Goal: Task Accomplishment & Management: Manage account settings

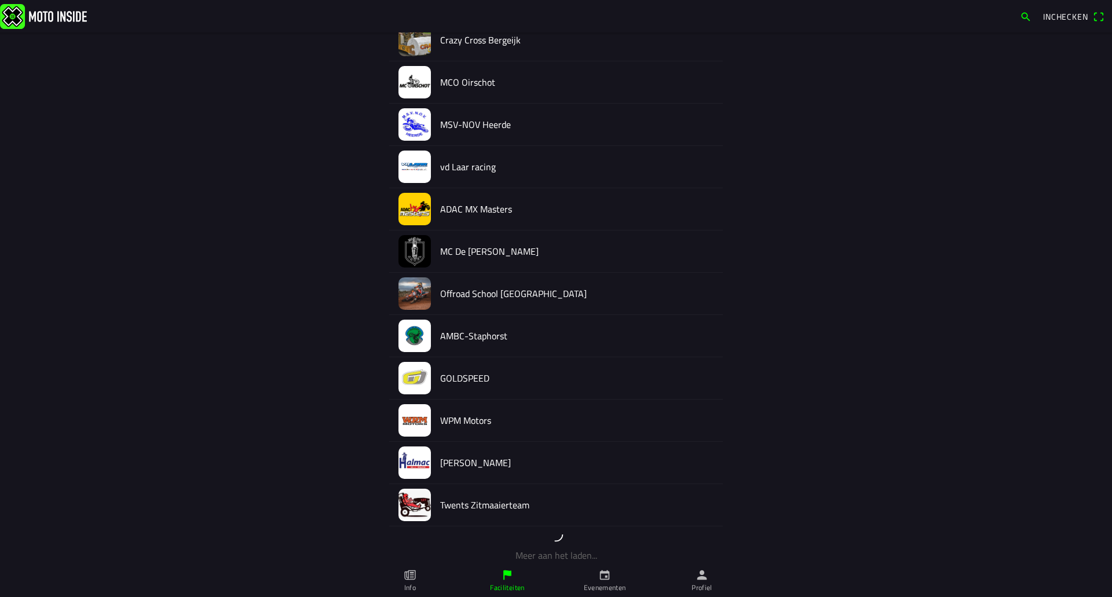
scroll to position [934, 0]
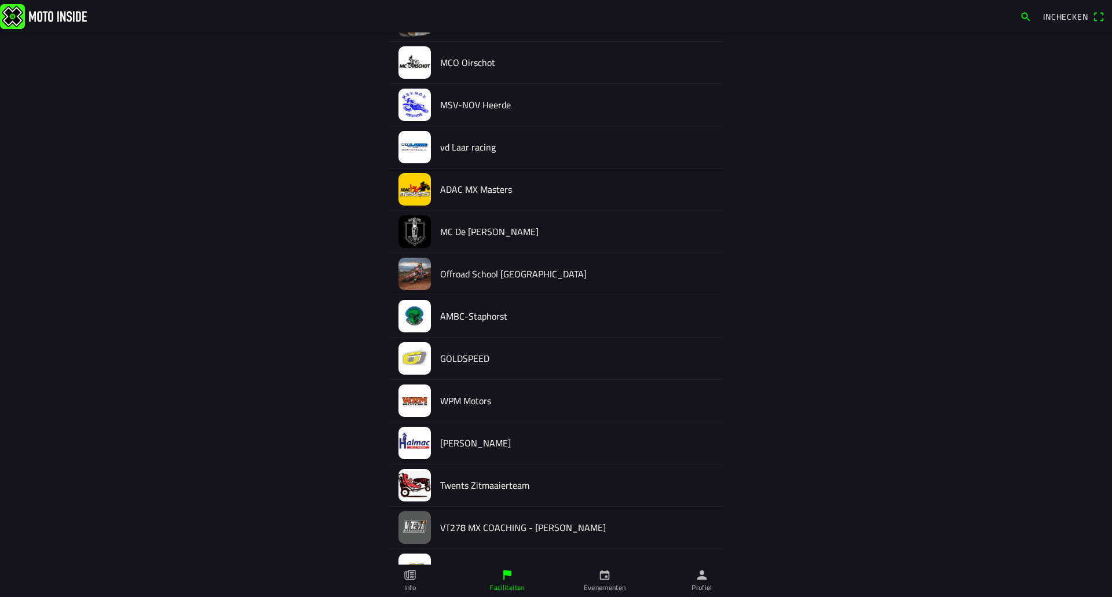
click at [425, 437] on img at bounding box center [415, 443] width 32 height 32
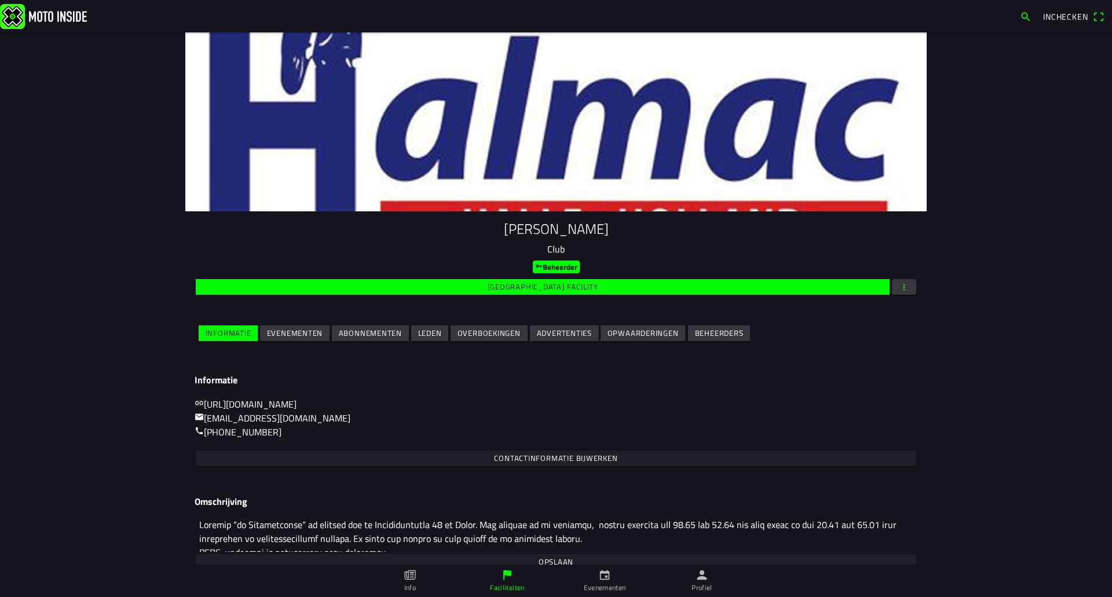
click at [318, 340] on span "Evenementen" at bounding box center [295, 334] width 56 height 16
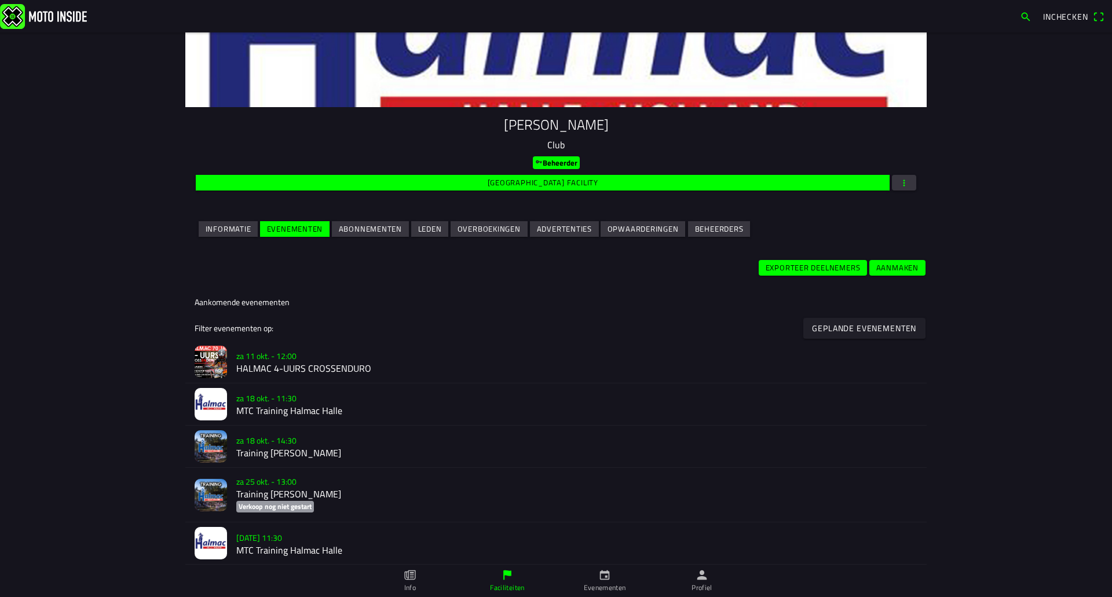
scroll to position [232, 0]
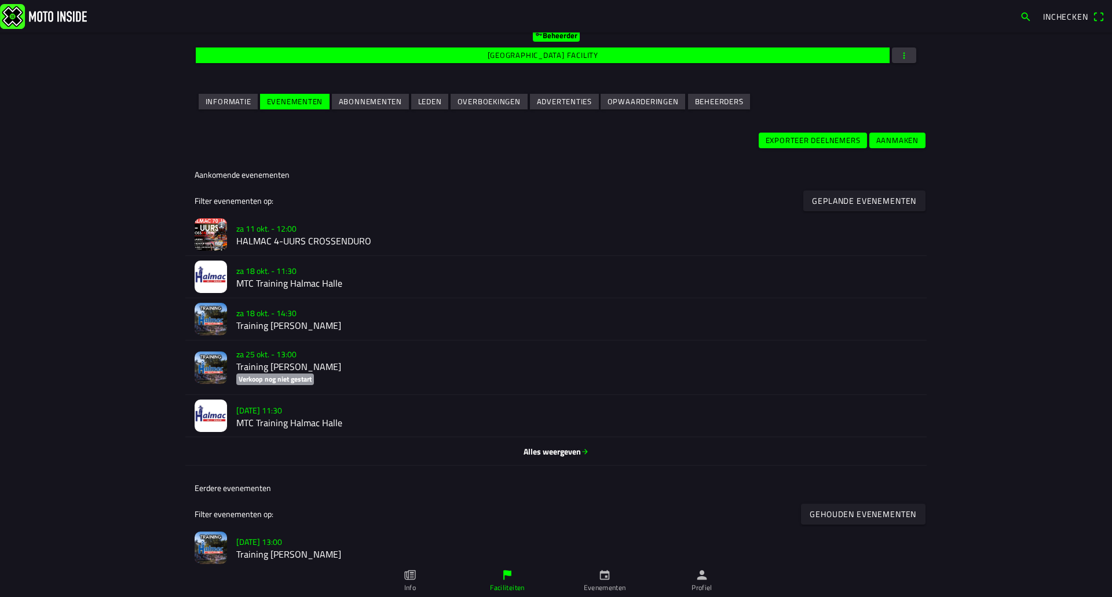
click at [296, 226] on h3 "za 11 okt. - 12:00" at bounding box center [576, 228] width 681 height 12
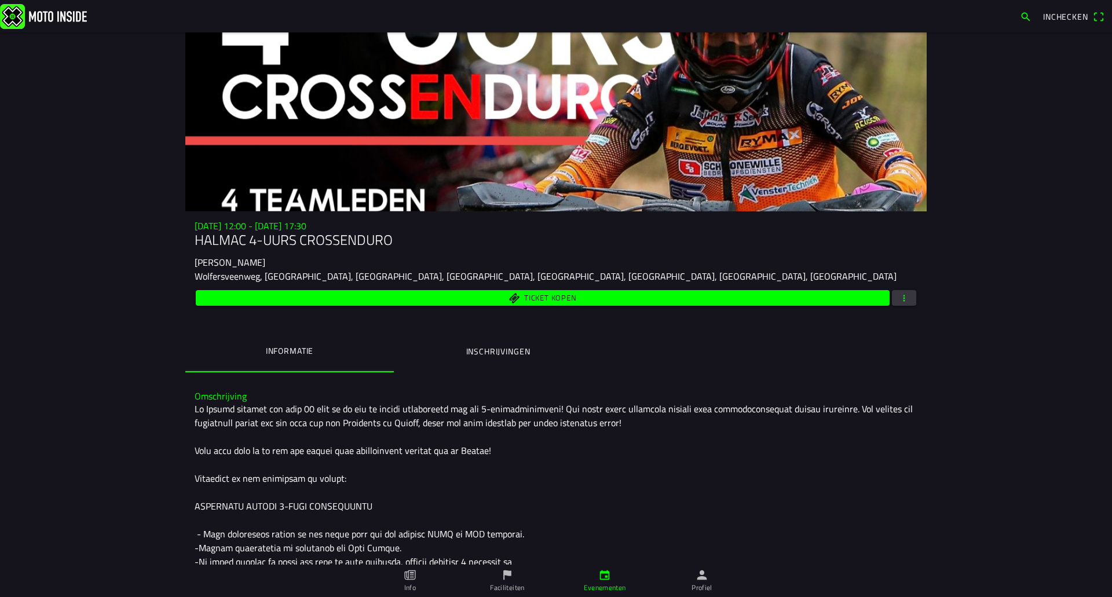
click at [900, 300] on span "button" at bounding box center [904, 298] width 10 height 16
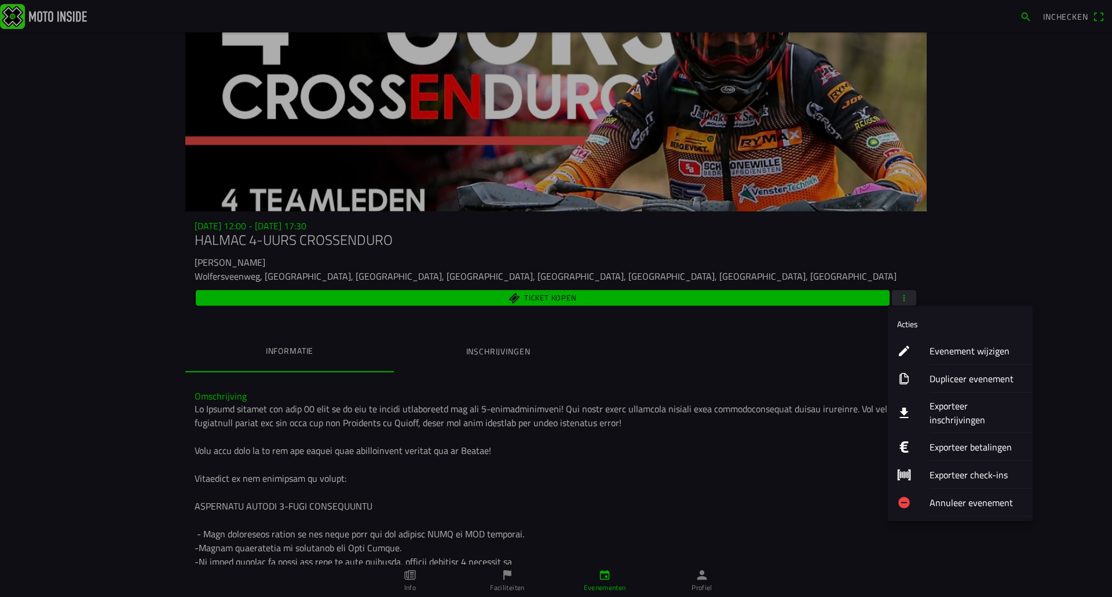
click at [950, 342] on div "Evenement wijzigen" at bounding box center [977, 350] width 94 height 27
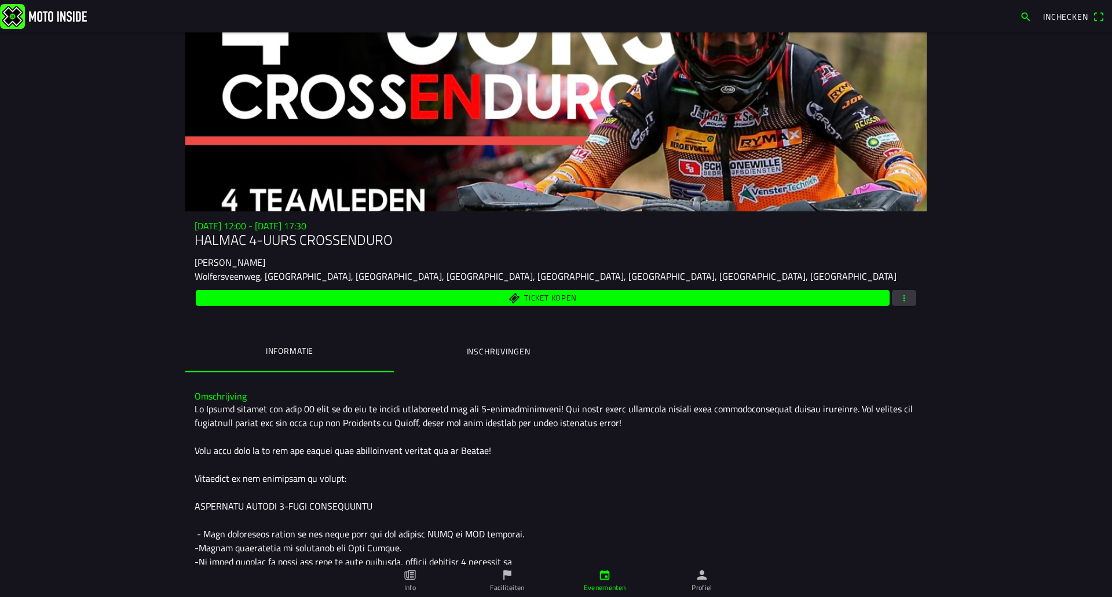
click at [530, 349] on button "Inschrijvingen" at bounding box center [498, 351] width 209 height 39
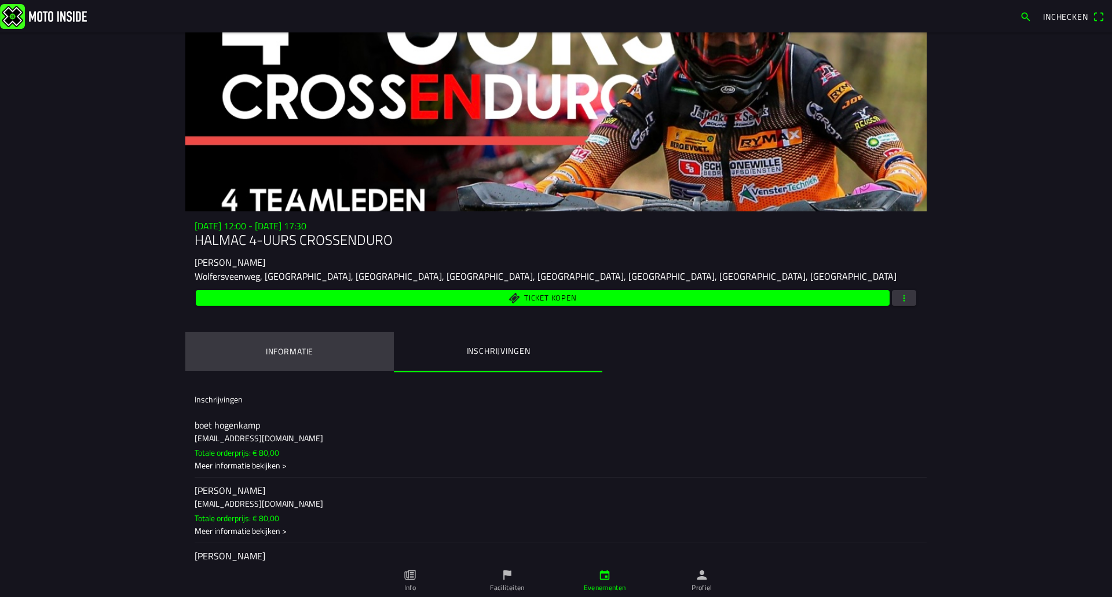
click at [322, 340] on button "Informatie" at bounding box center [289, 351] width 209 height 39
